Goal: Transaction & Acquisition: Purchase product/service

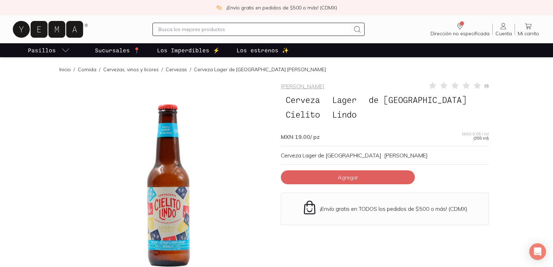
click at [65, 71] on link "Inicio" at bounding box center [65, 69] width 12 height 6
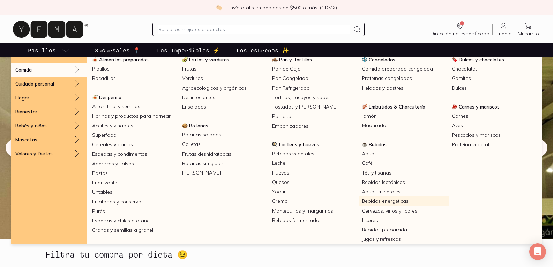
scroll to position [29, 0]
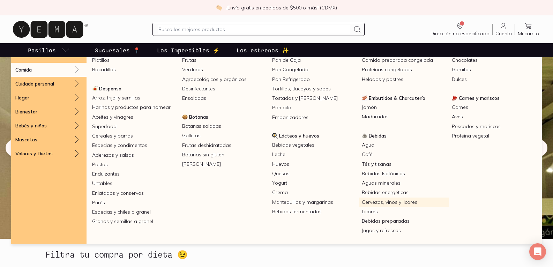
click at [402, 202] on link "Cervezas, vinos y licores" at bounding box center [404, 202] width 90 height 9
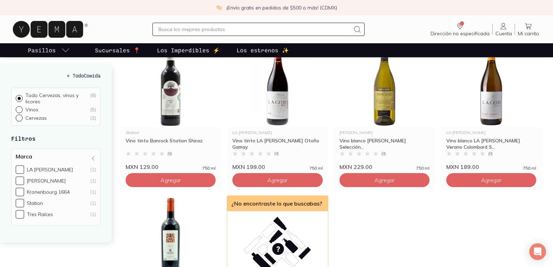
scroll to position [105, 0]
